Goal: Check status: Check status

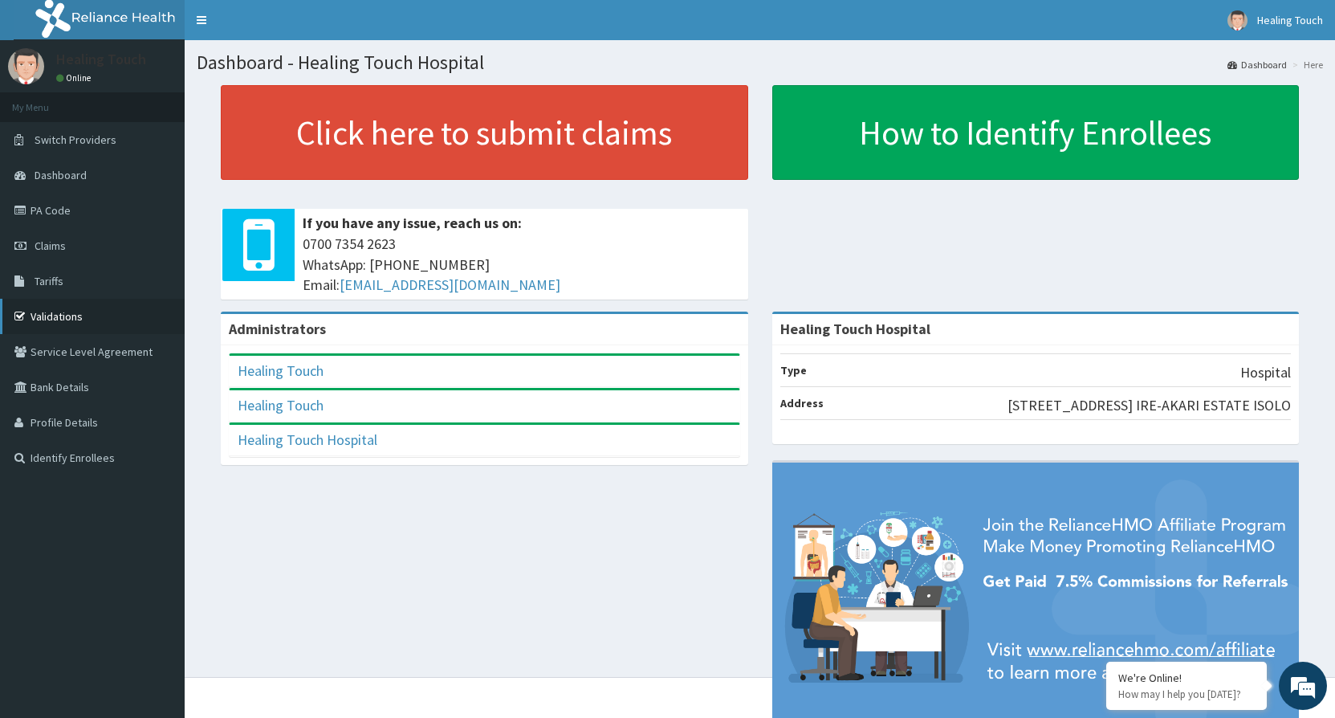
drag, startPoint x: 0, startPoint y: 0, endPoint x: 94, endPoint y: 306, distance: 320.0
click at [94, 306] on link "Validations" at bounding box center [92, 316] width 185 height 35
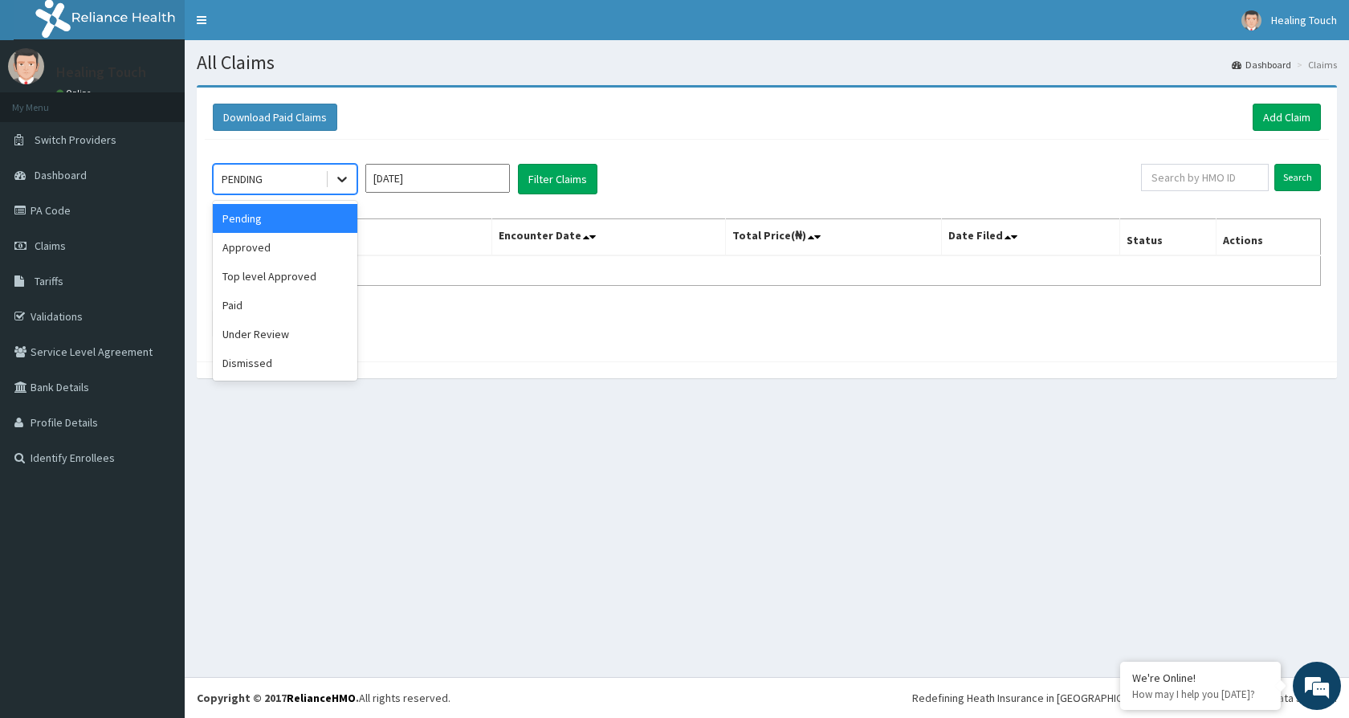
click at [332, 177] on div at bounding box center [342, 179] width 29 height 29
click at [268, 328] on div "Under Review" at bounding box center [285, 334] width 145 height 29
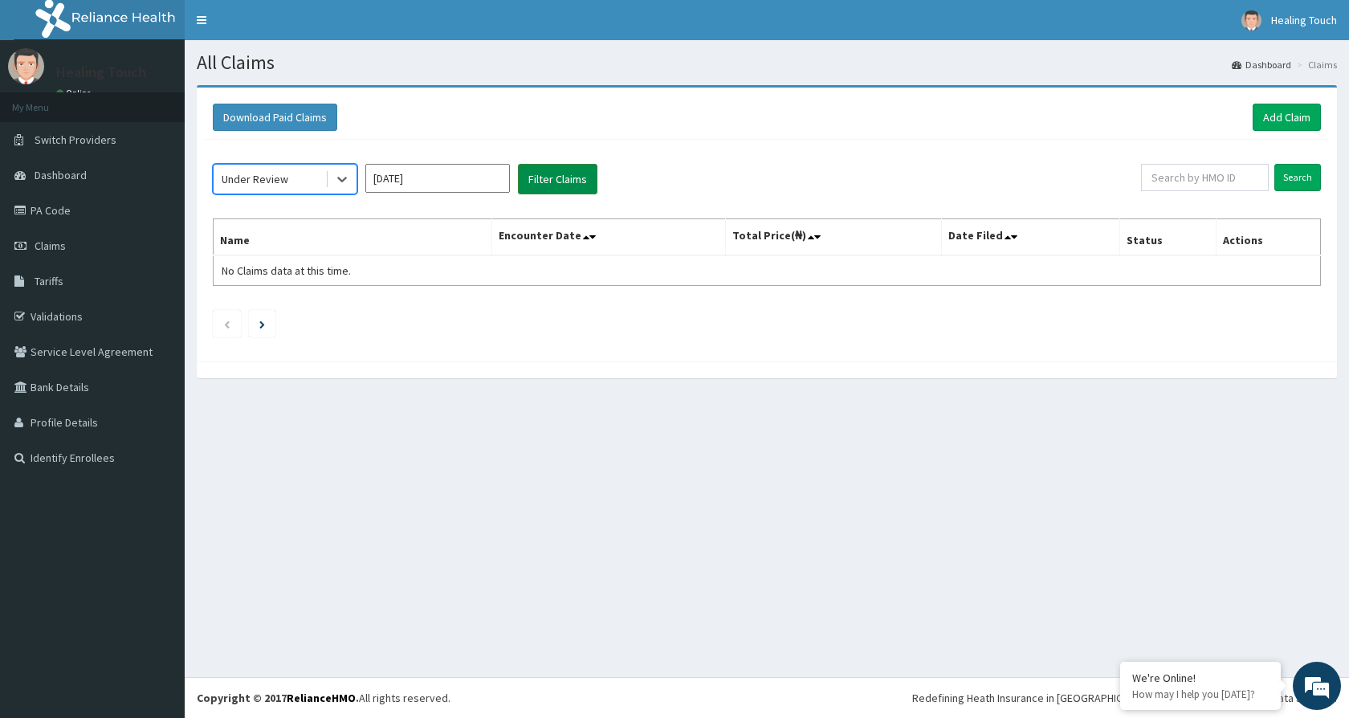
click at [557, 177] on button "Filter Claims" at bounding box center [557, 179] width 79 height 31
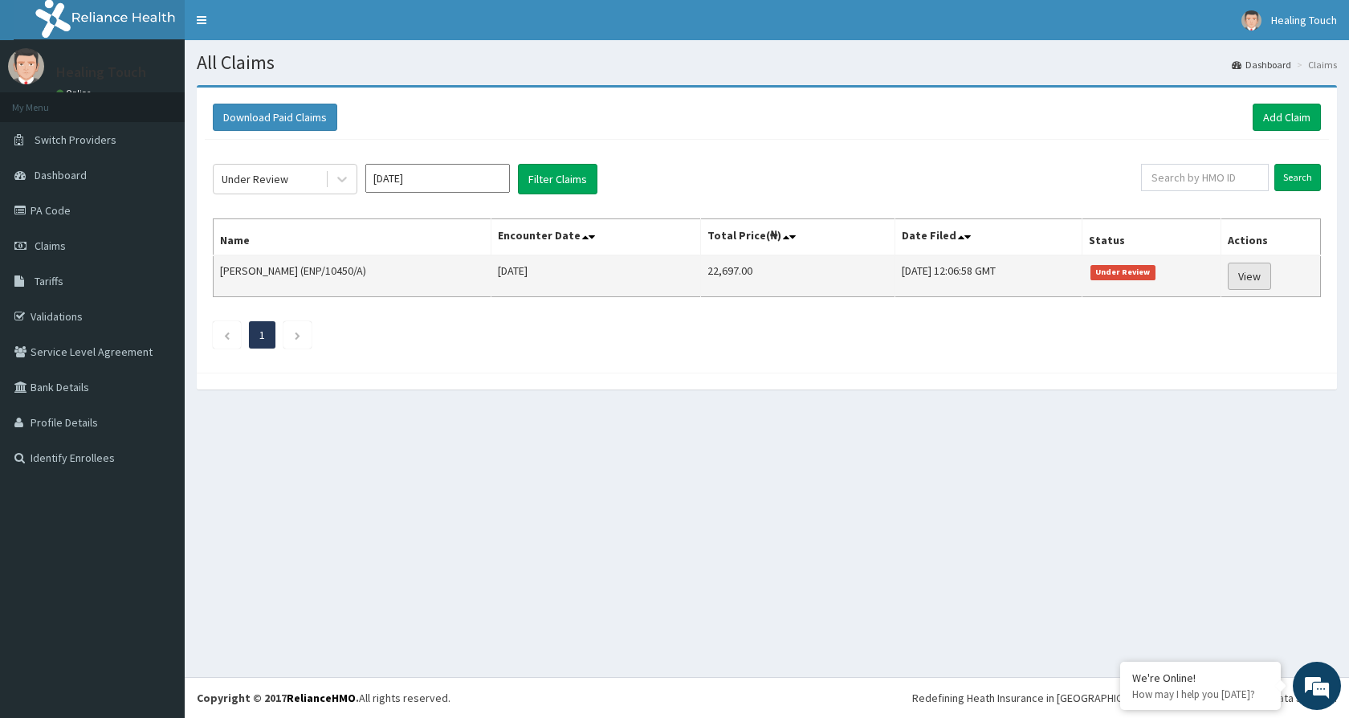
click at [1256, 279] on link "View" at bounding box center [1248, 276] width 43 height 27
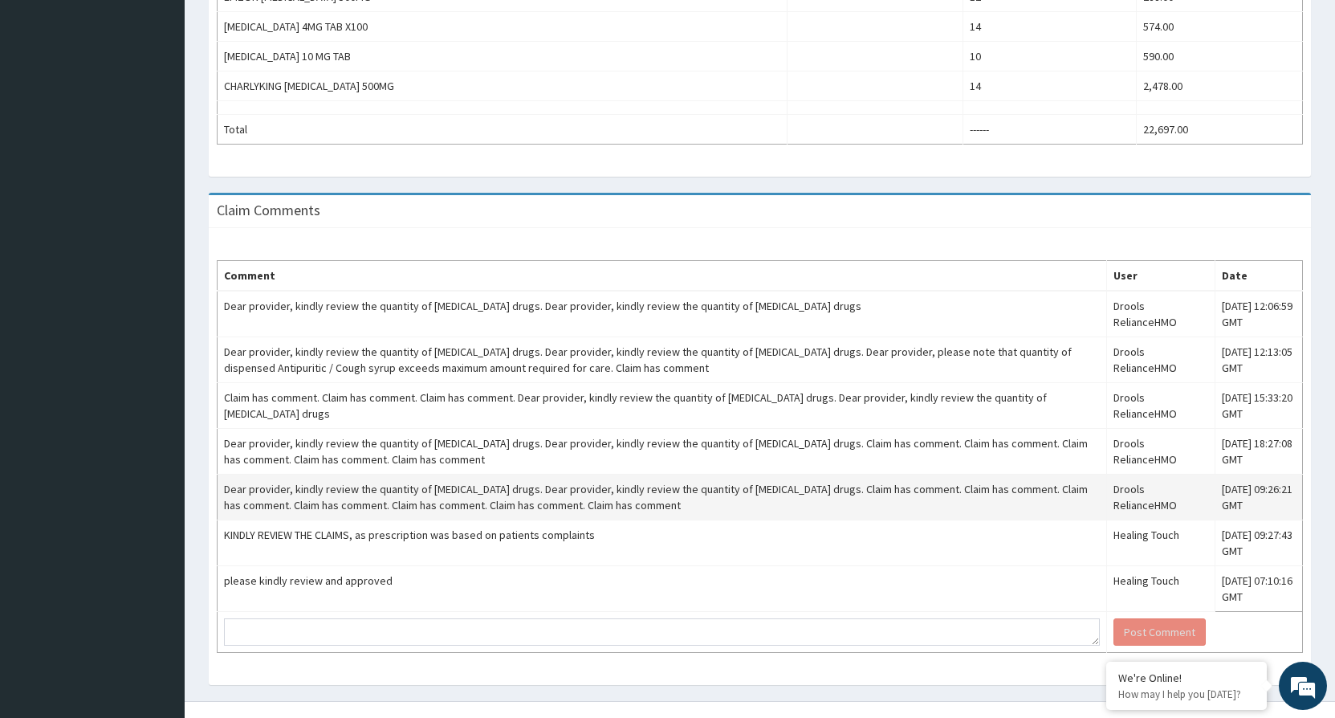
scroll to position [790, 0]
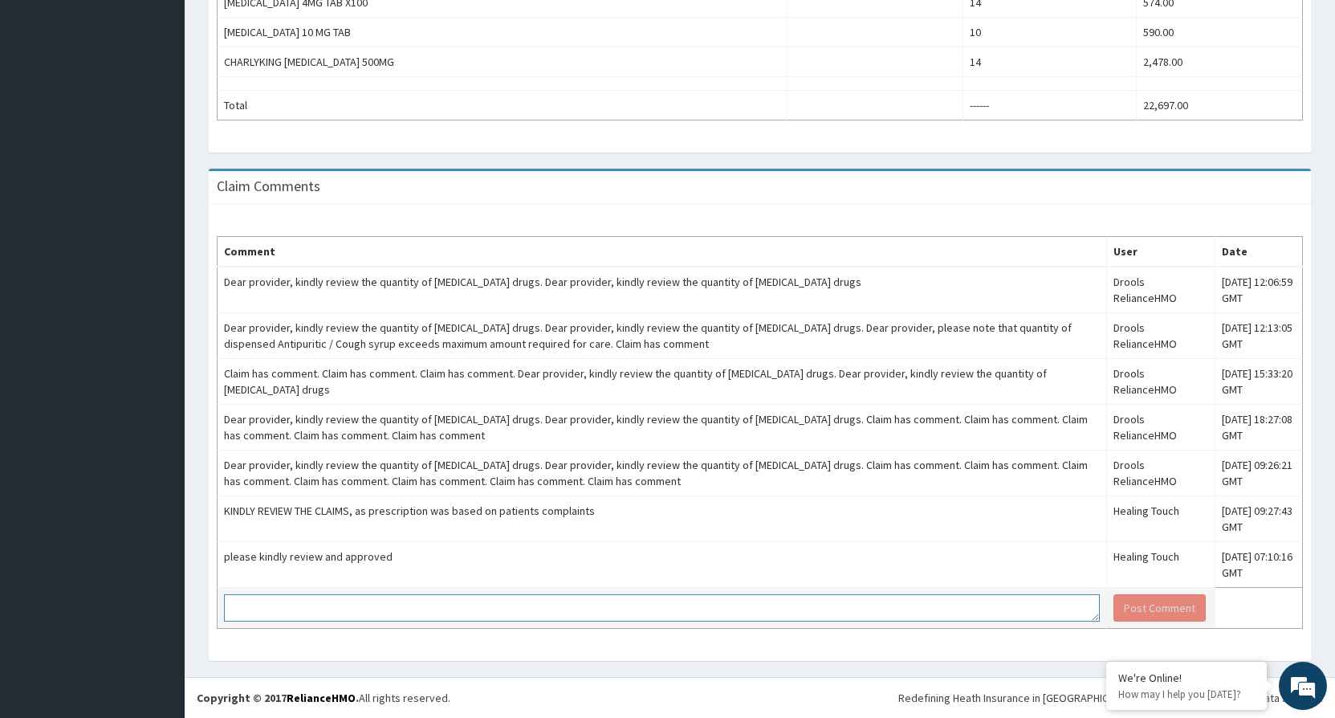
click at [289, 600] on textarea at bounding box center [662, 607] width 876 height 27
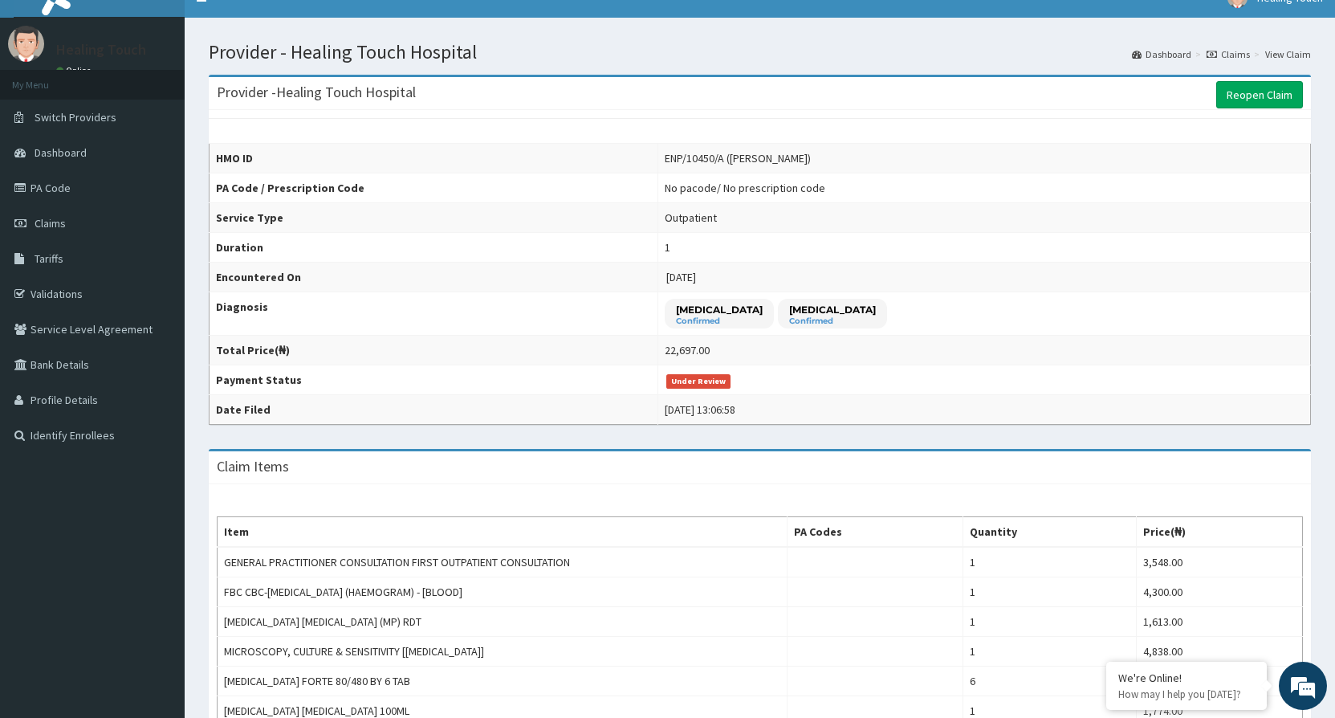
scroll to position [0, 0]
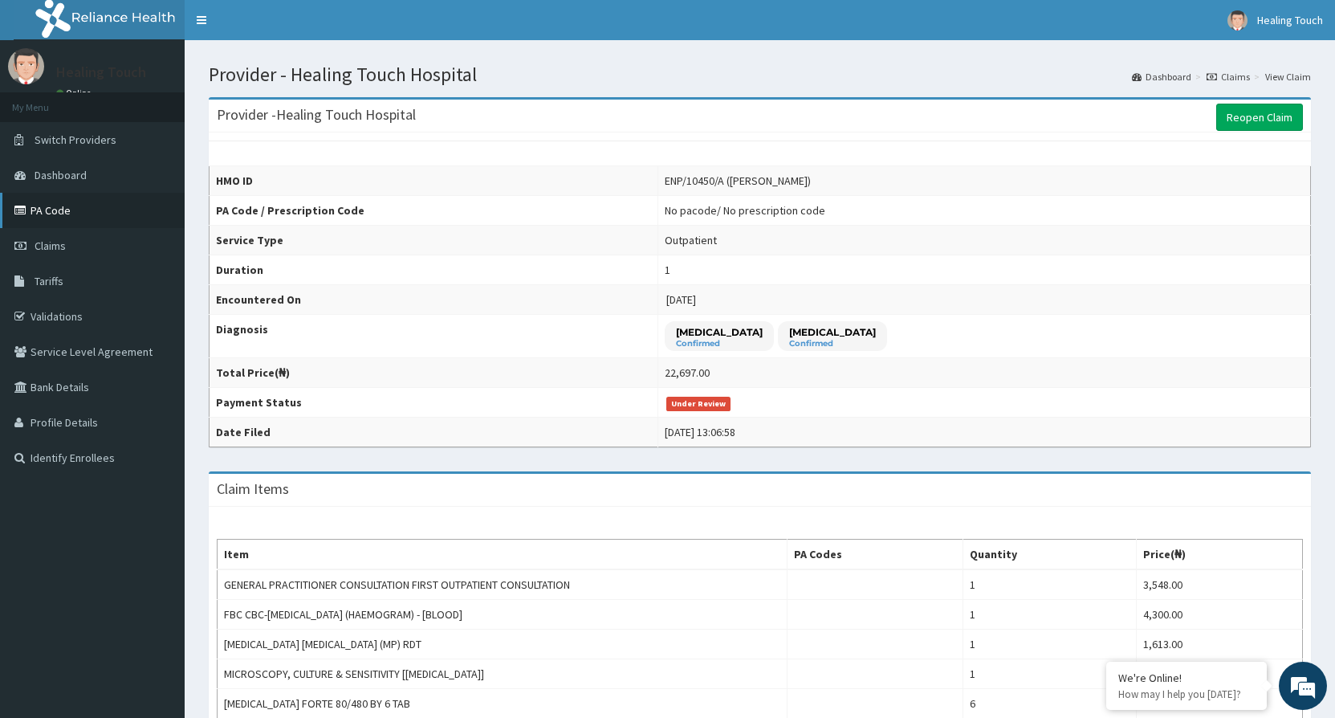
click at [51, 202] on link "PA Code" at bounding box center [92, 210] width 185 height 35
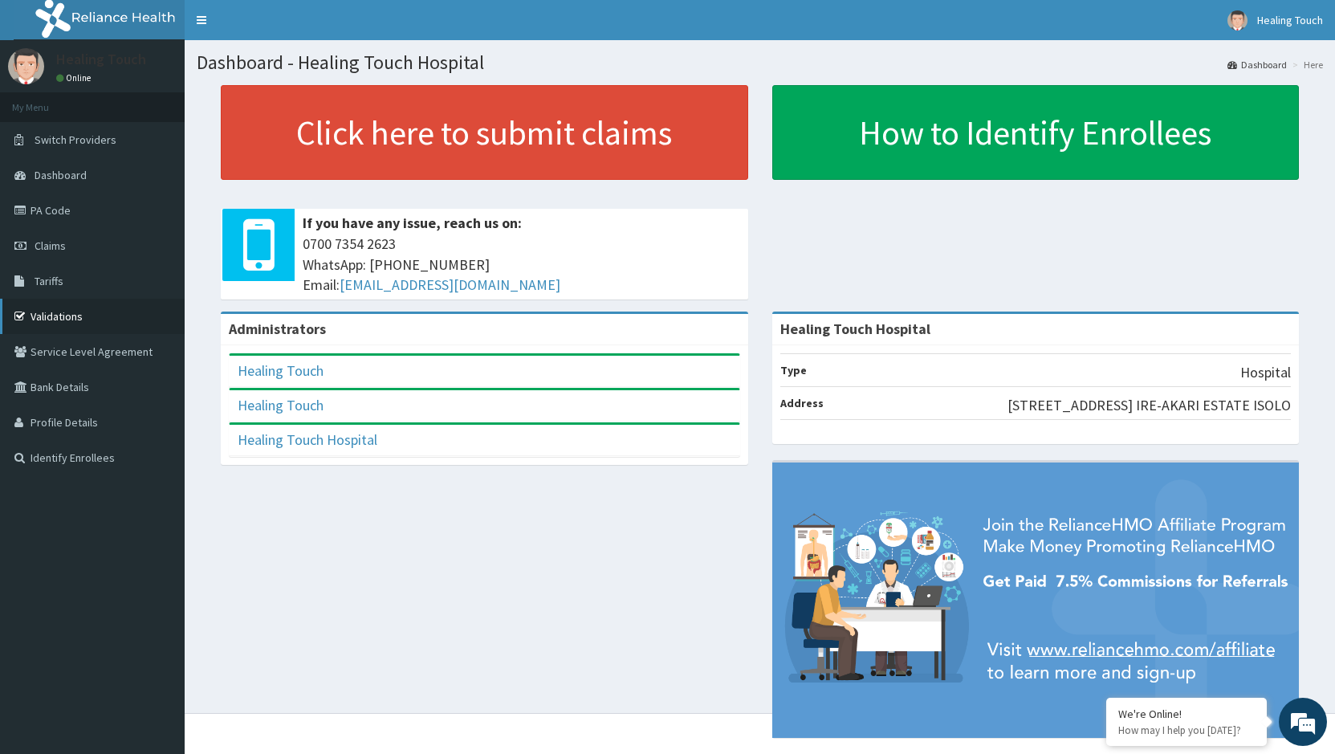
click at [64, 314] on link "Validations" at bounding box center [92, 316] width 185 height 35
